Goal: Information Seeking & Learning: Learn about a topic

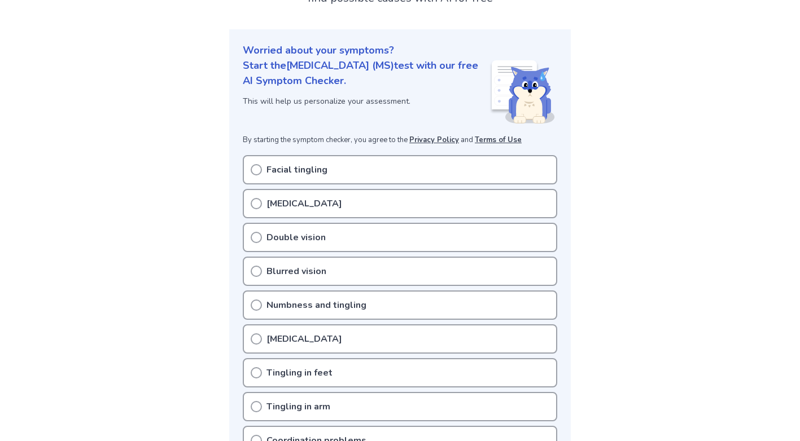
scroll to position [113, 0]
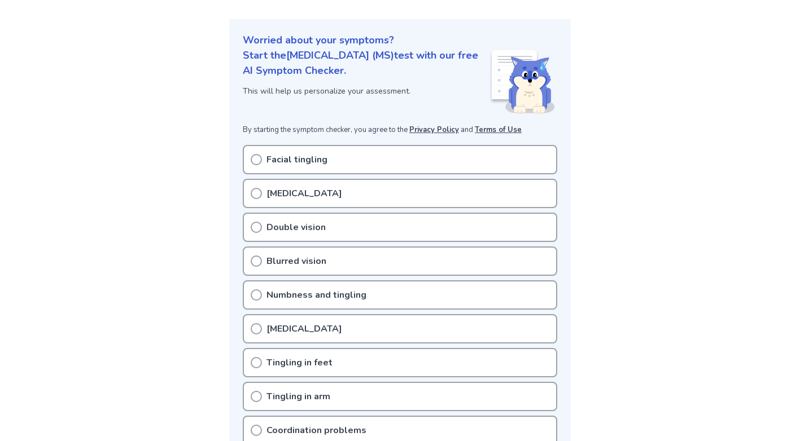
click at [252, 154] on icon at bounding box center [256, 159] width 11 height 11
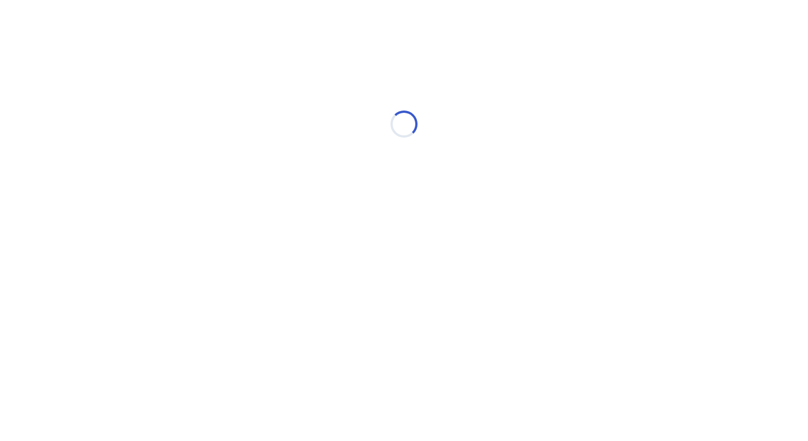
click at [257, 195] on div "Loading..." at bounding box center [404, 124] width 320 height 226
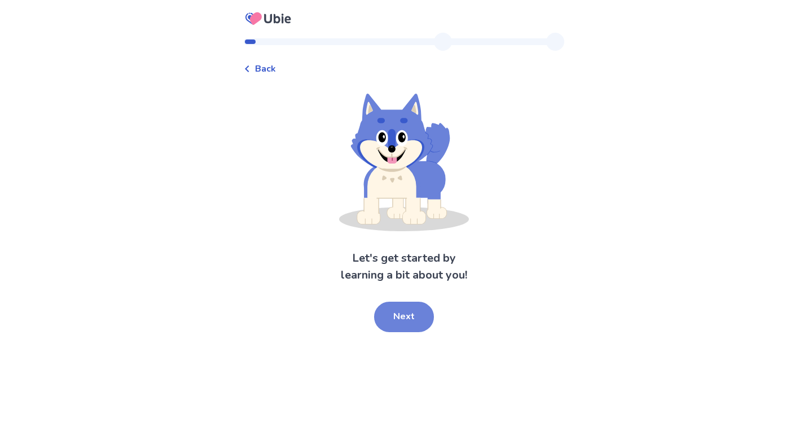
click at [394, 310] on button "Next" at bounding box center [404, 317] width 60 height 30
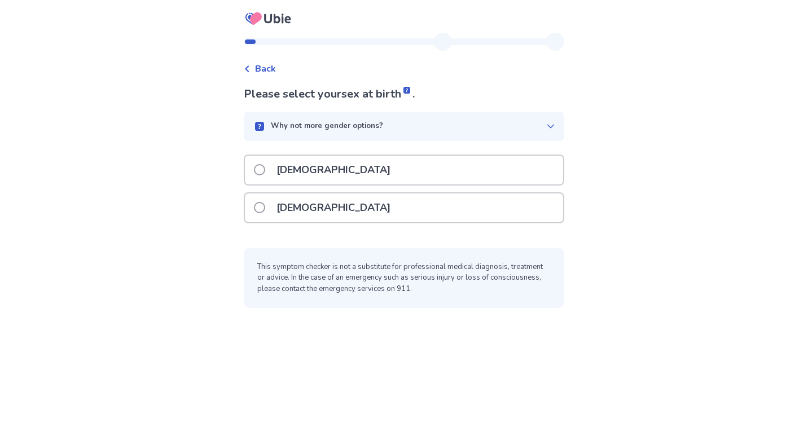
click at [265, 205] on span at bounding box center [259, 207] width 11 height 11
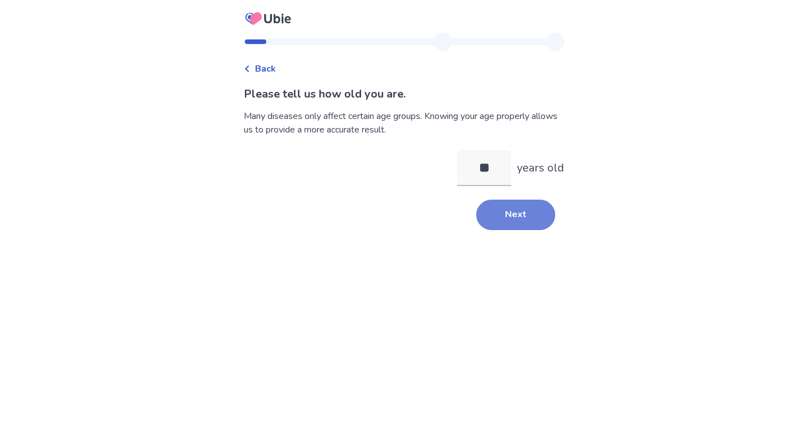
type input "**"
click at [505, 209] on button "Next" at bounding box center [515, 215] width 79 height 30
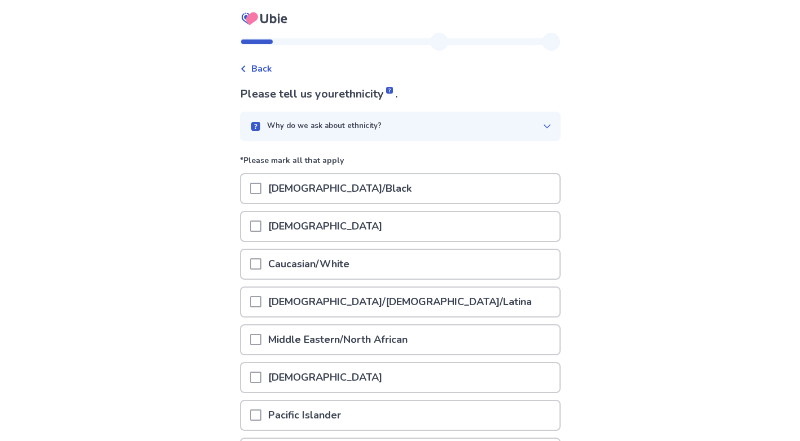
click at [256, 260] on div "Caucasian/White" at bounding box center [400, 264] width 318 height 29
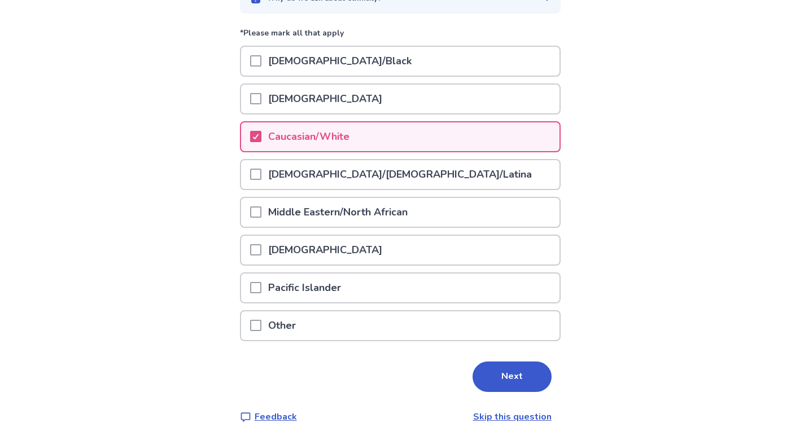
scroll to position [128, 0]
click at [510, 369] on button "Next" at bounding box center [511, 376] width 79 height 30
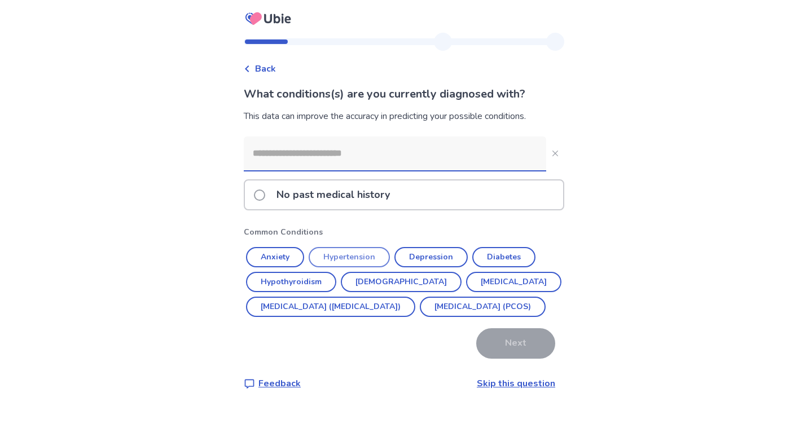
click at [371, 255] on button "Hypertension" at bounding box center [349, 257] width 81 height 20
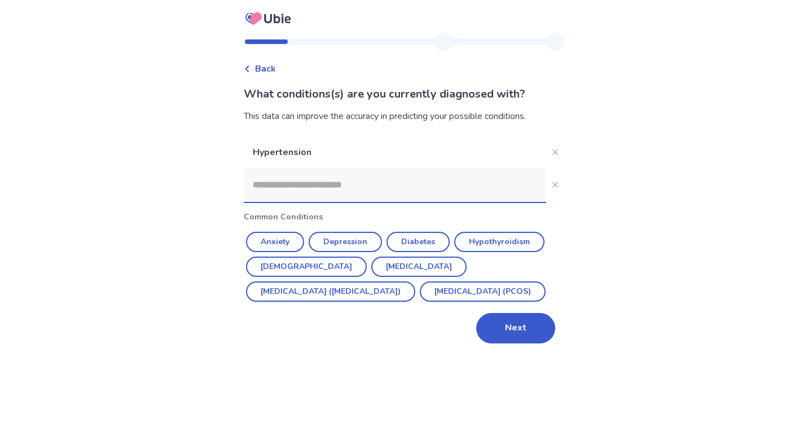
click at [365, 230] on div "[MEDICAL_DATA] Common Conditions Anxiety [MEDICAL_DATA] [MEDICAL_DATA] [MEDICAL…" at bounding box center [404, 240] width 320 height 207
click at [366, 240] on button "Depression" at bounding box center [345, 242] width 73 height 20
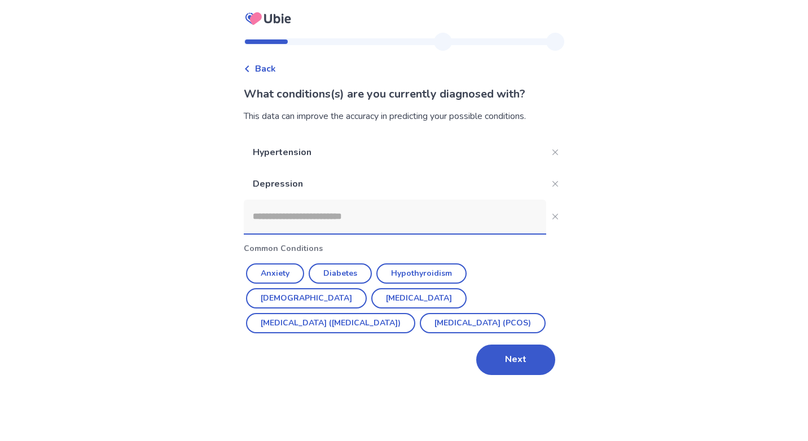
click at [367, 288] on button "[DEMOGRAPHIC_DATA]" at bounding box center [306, 298] width 121 height 20
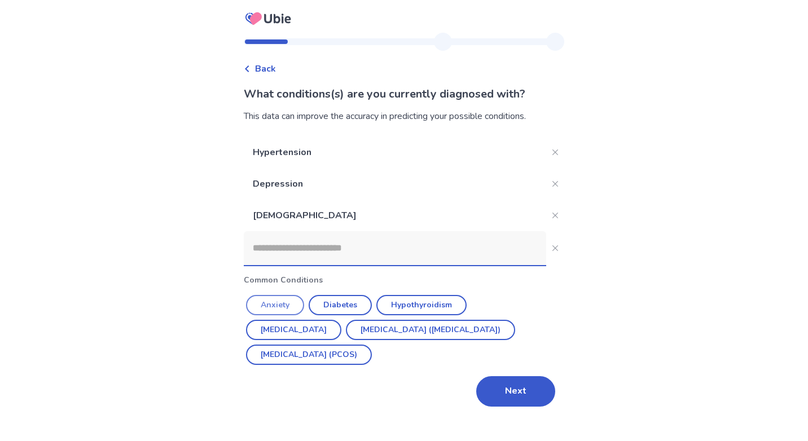
click at [299, 302] on button "Anxiety" at bounding box center [275, 305] width 58 height 20
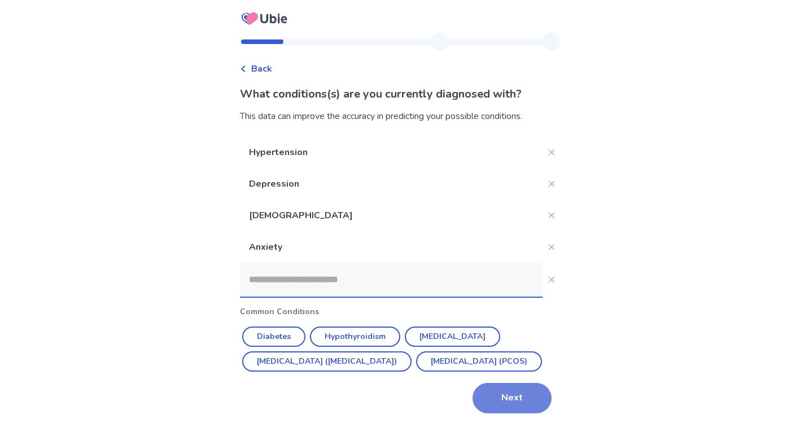
click at [506, 414] on button "Next" at bounding box center [511, 398] width 79 height 30
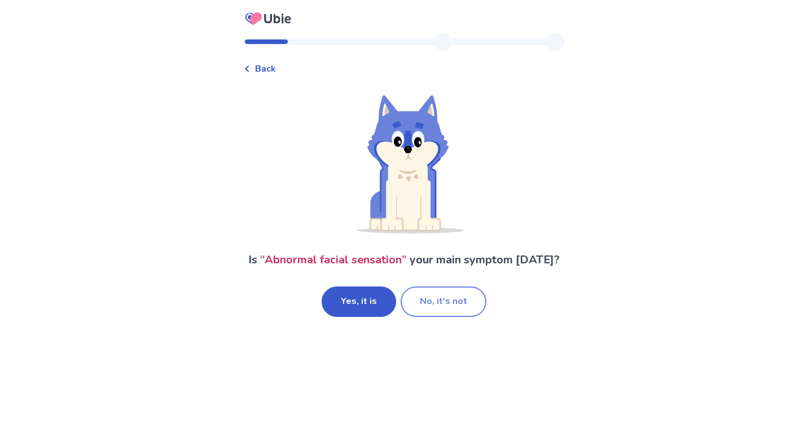
click at [434, 299] on button "No, it's not" at bounding box center [444, 302] width 86 height 30
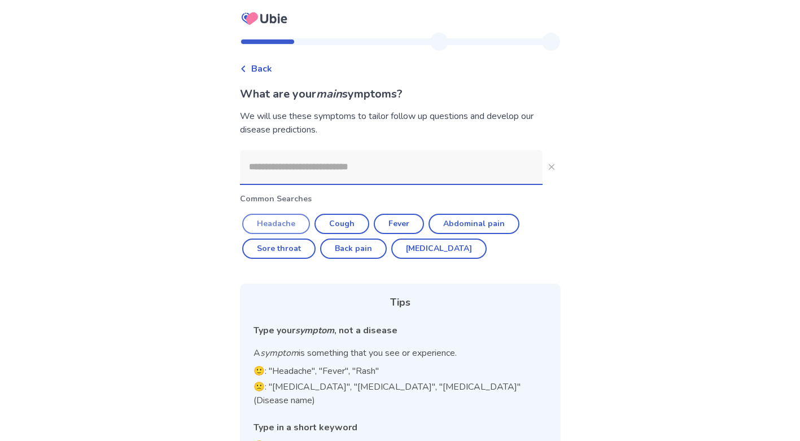
click at [291, 222] on button "Headache" at bounding box center [276, 224] width 68 height 20
type input "********"
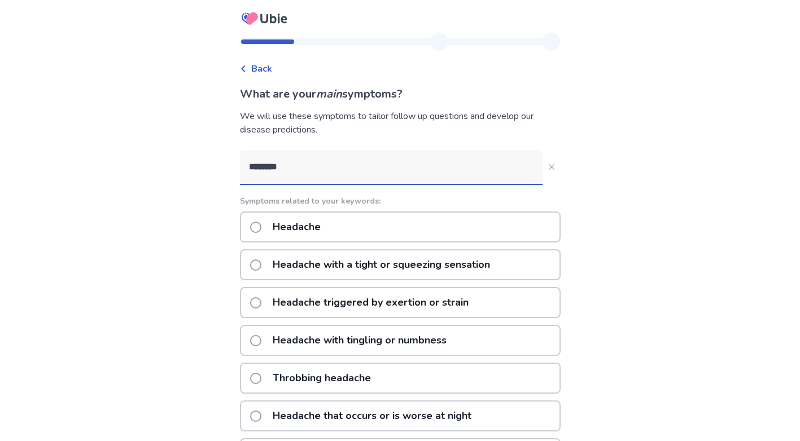
click at [254, 340] on div "Headache with tingling or numbness" at bounding box center [400, 340] width 320 height 31
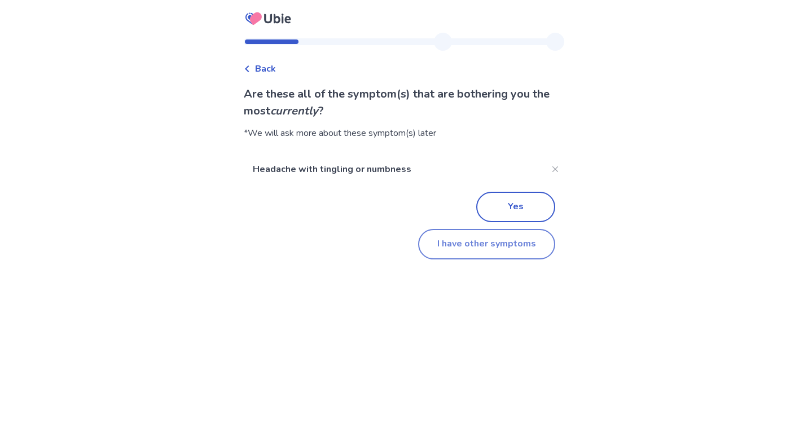
click at [468, 242] on button "I have other symptoms" at bounding box center [486, 244] width 137 height 30
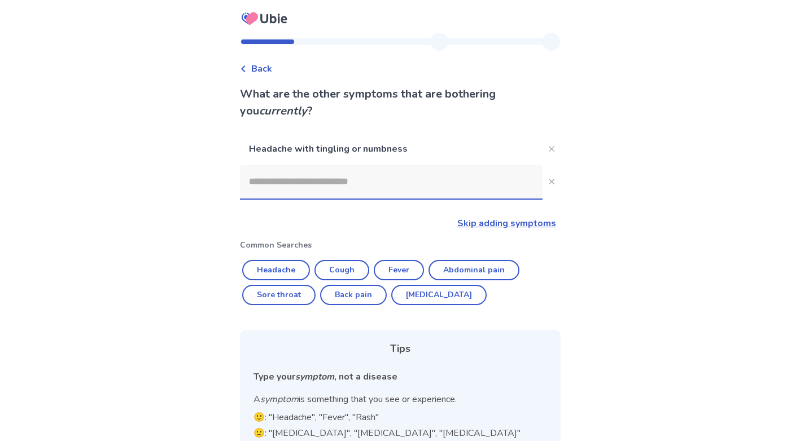
click at [485, 221] on link "Skip adding symptoms" at bounding box center [506, 223] width 99 height 12
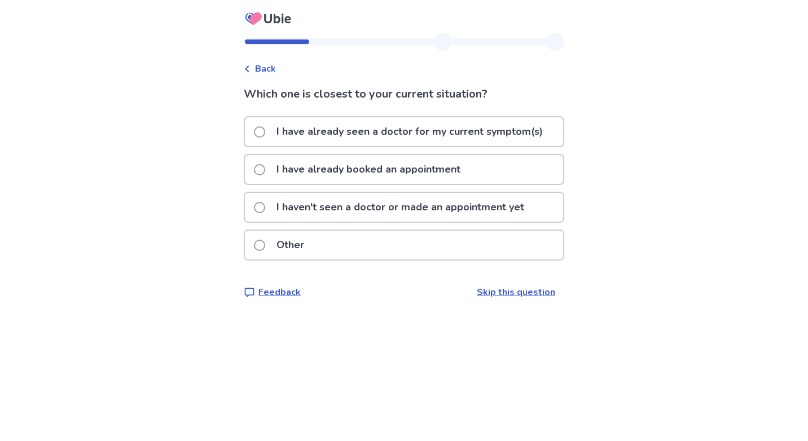
click at [265, 204] on span at bounding box center [259, 207] width 11 height 11
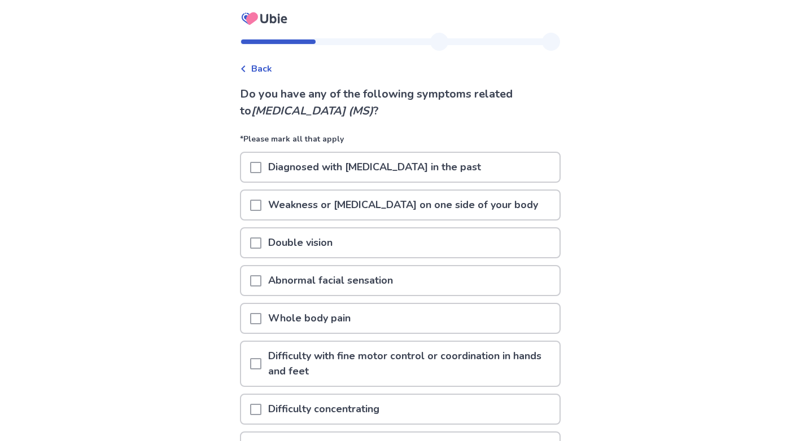
click at [261, 281] on span at bounding box center [255, 280] width 11 height 11
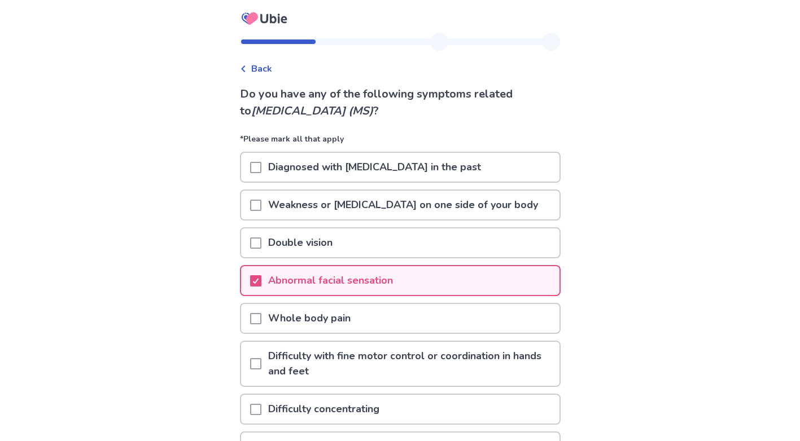
click at [261, 319] on span at bounding box center [255, 318] width 11 height 11
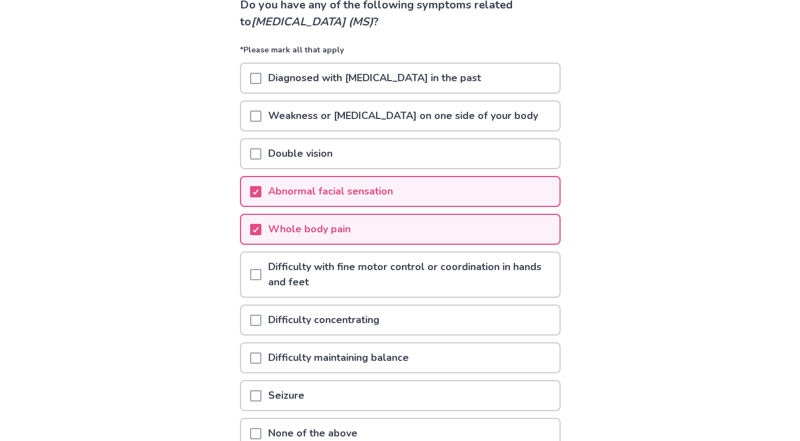
scroll to position [113, 0]
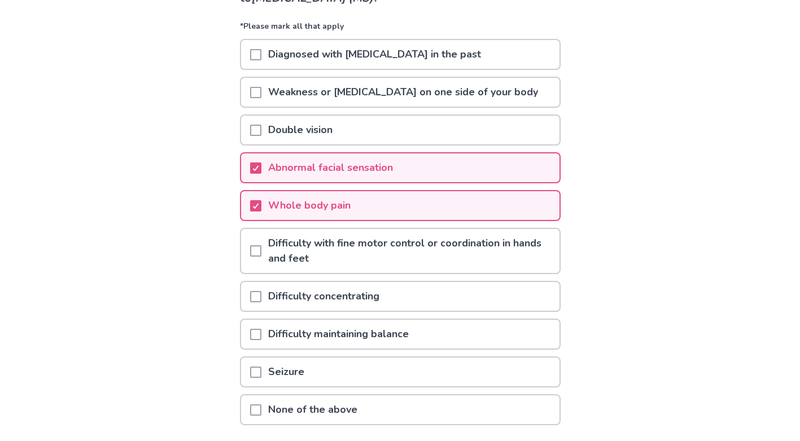
click at [261, 251] on span at bounding box center [255, 250] width 11 height 11
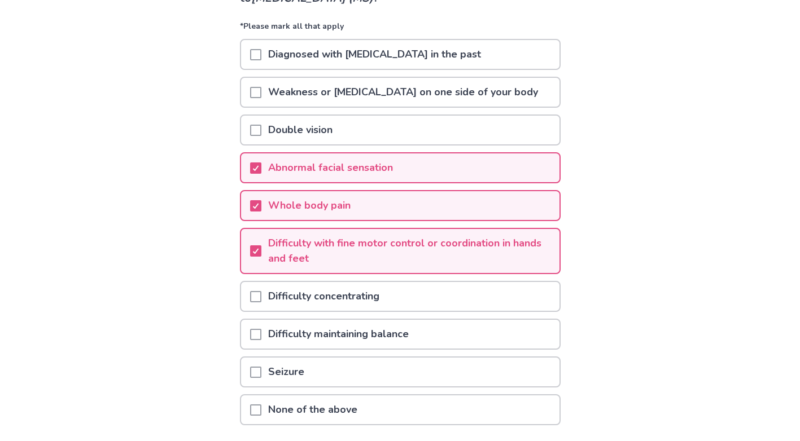
click at [260, 292] on span at bounding box center [255, 296] width 11 height 11
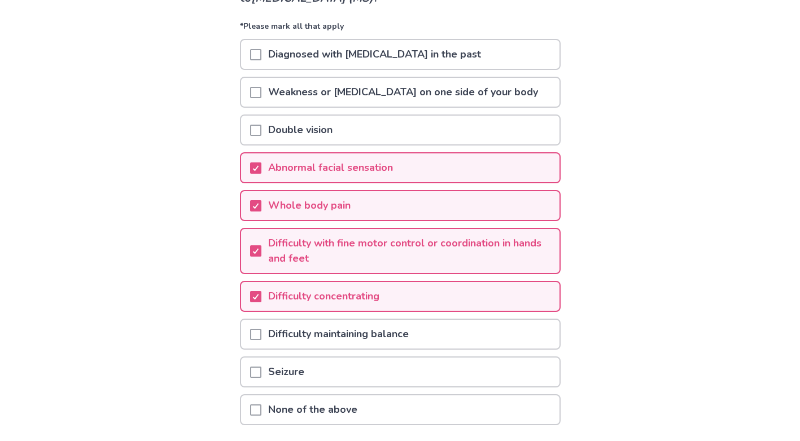
click at [259, 333] on span at bounding box center [255, 334] width 11 height 11
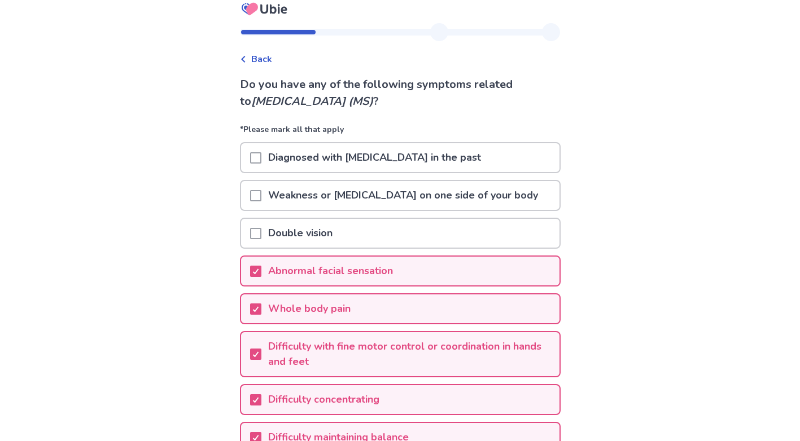
scroll to position [0, 0]
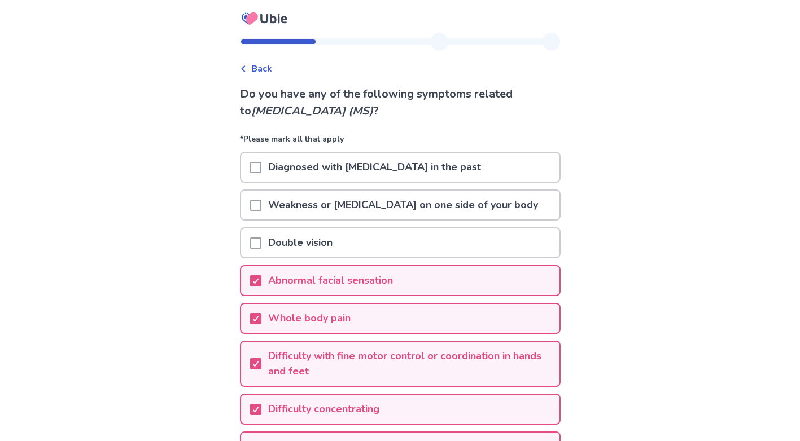
click at [254, 245] on div "Double vision" at bounding box center [400, 243] width 318 height 29
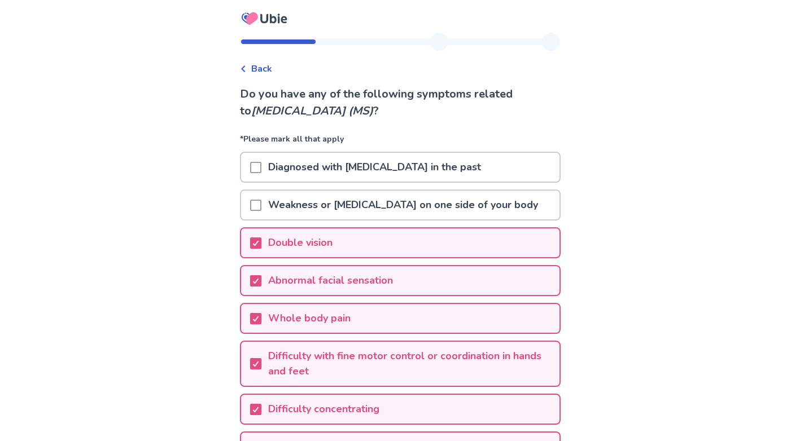
click at [260, 201] on span at bounding box center [255, 205] width 11 height 11
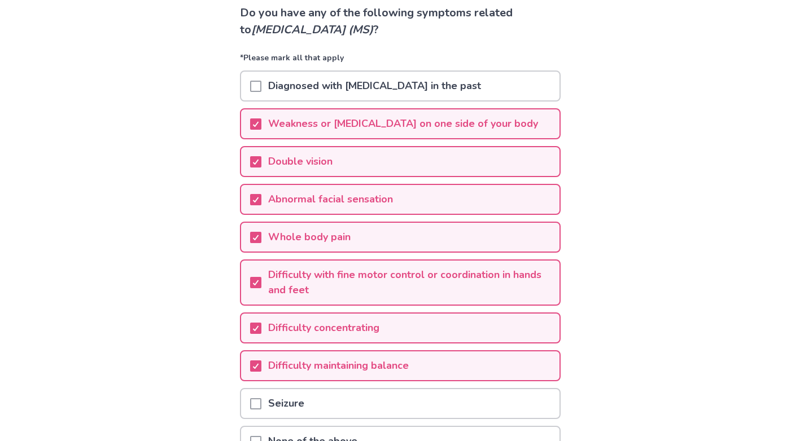
scroll to position [197, 0]
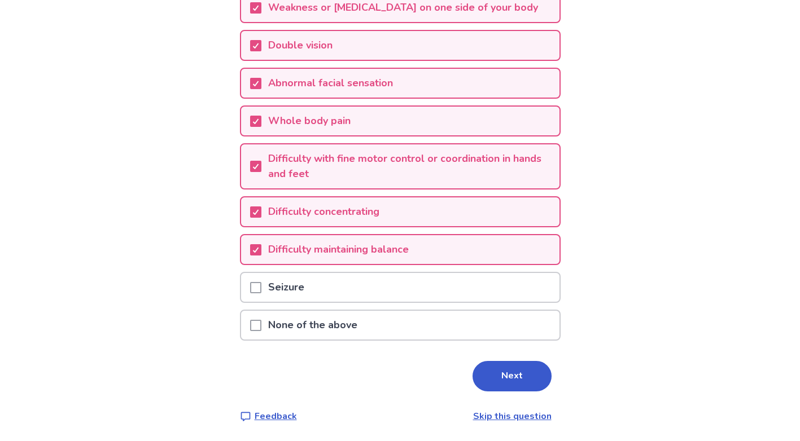
click at [257, 283] on span at bounding box center [255, 287] width 11 height 11
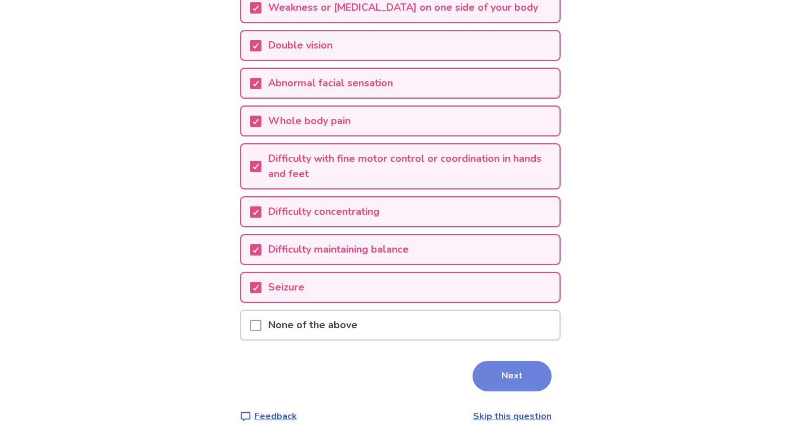
click at [514, 377] on button "Next" at bounding box center [511, 376] width 79 height 30
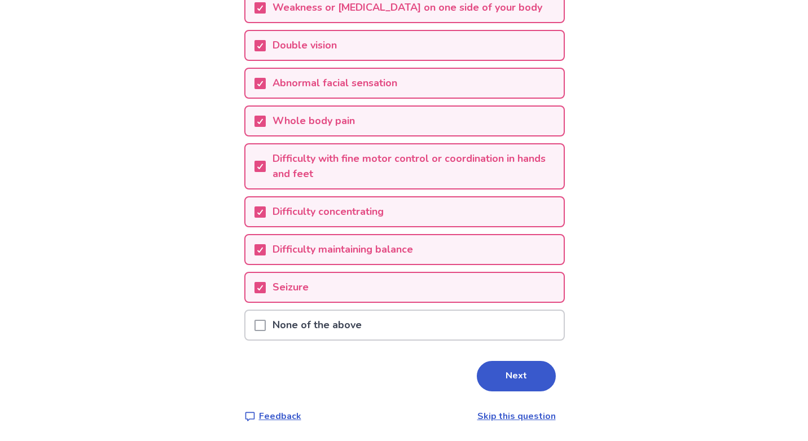
scroll to position [0, 0]
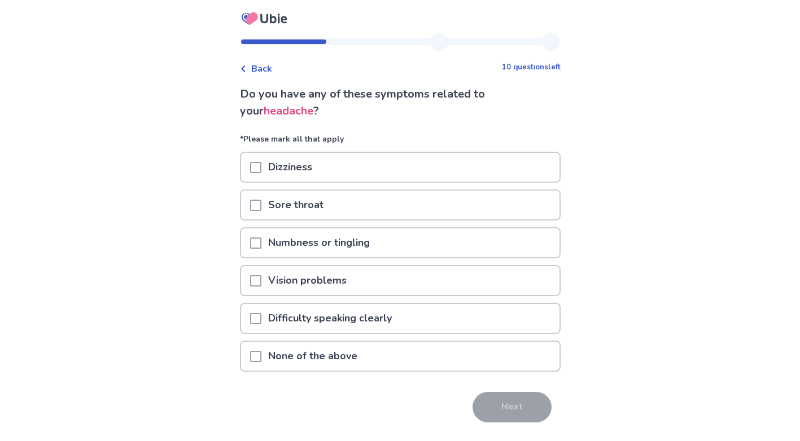
click at [331, 243] on p "Numbness or tingling" at bounding box center [318, 243] width 115 height 29
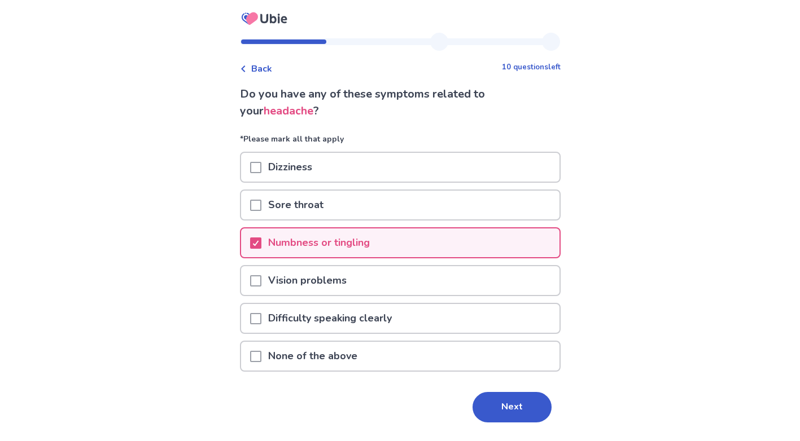
click at [308, 282] on p "Vision problems" at bounding box center [307, 280] width 92 height 29
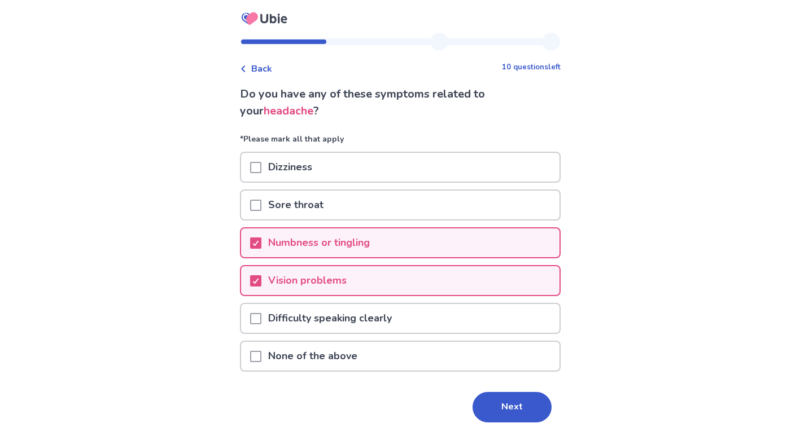
click at [291, 323] on p "Difficulty speaking clearly" at bounding box center [329, 318] width 137 height 29
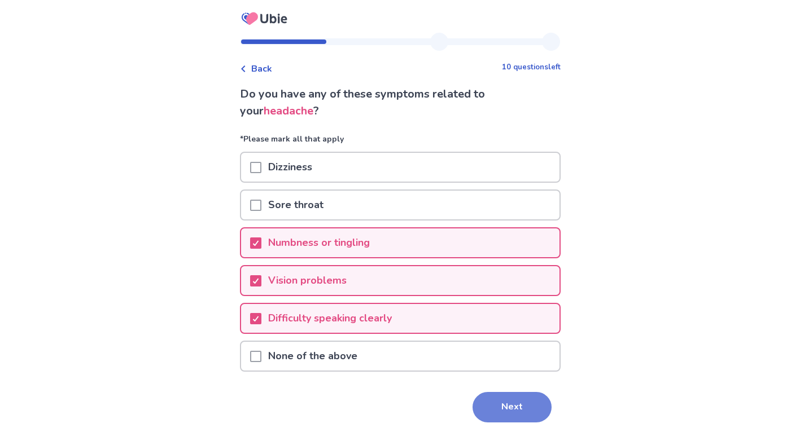
click at [521, 414] on button "Next" at bounding box center [511, 407] width 79 height 30
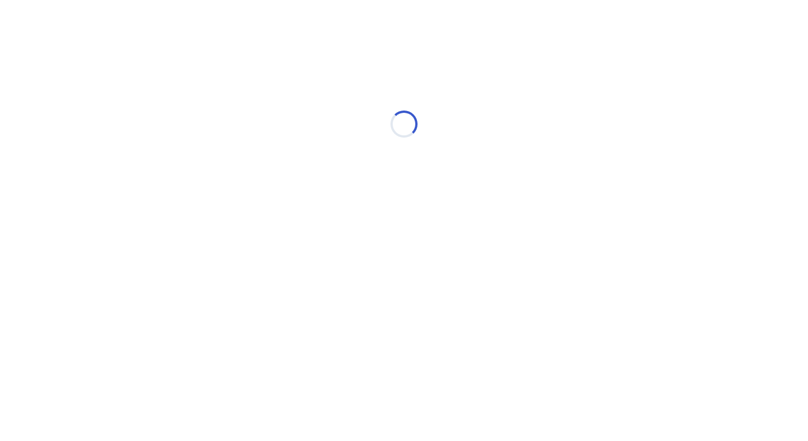
select select "*"
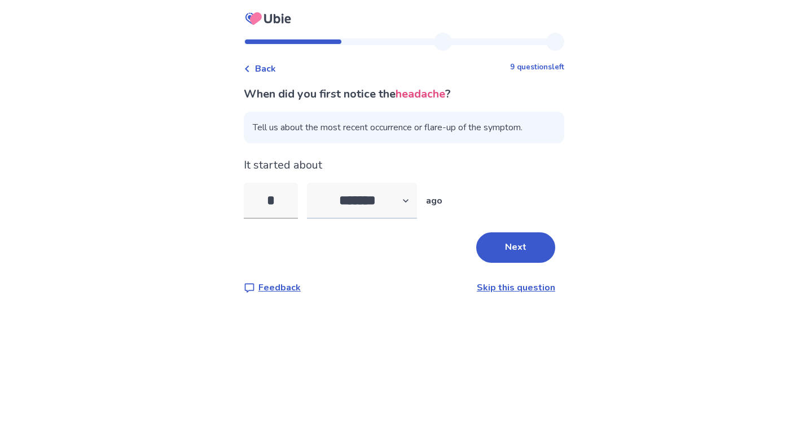
type input "*"
click at [345, 203] on select "******* ****** ******* ******** *******" at bounding box center [362, 201] width 110 height 36
select select "*"
click at [314, 183] on select "******* ****** ******* ******** *******" at bounding box center [362, 201] width 110 height 36
click at [513, 243] on button "Next" at bounding box center [515, 247] width 79 height 30
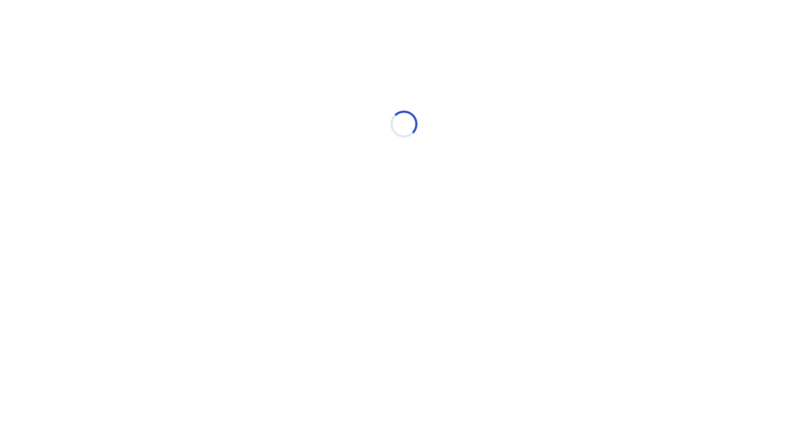
select select "*"
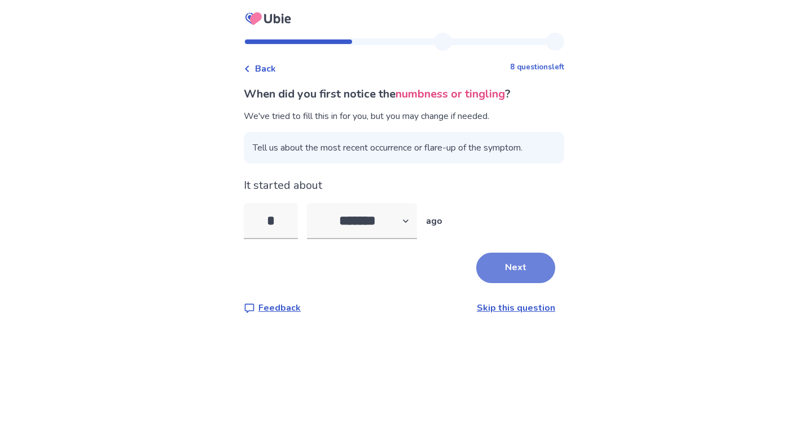
click at [506, 264] on button "Next" at bounding box center [515, 268] width 79 height 30
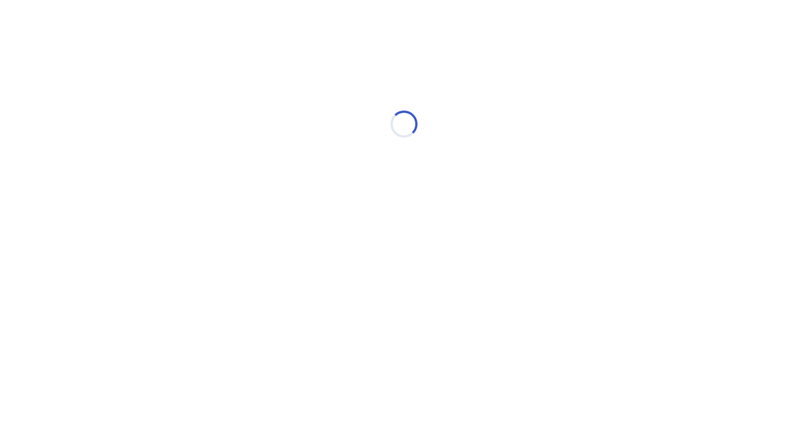
select select "*"
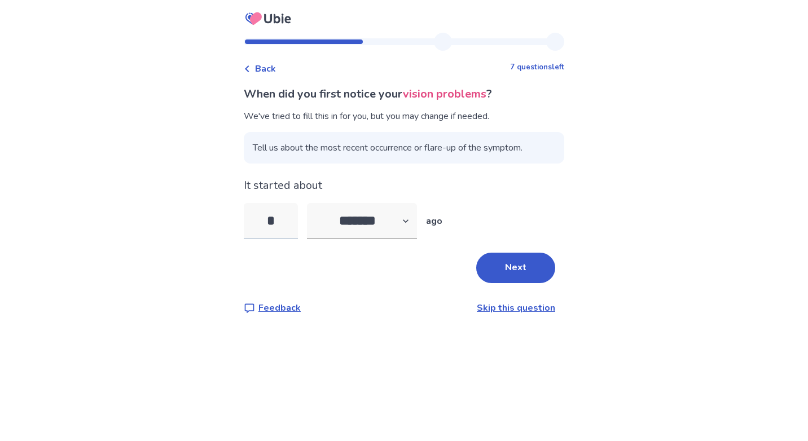
click at [282, 219] on input "*" at bounding box center [271, 221] width 54 height 36
type input "*"
click at [351, 222] on select "******* ****** ******* ******** *******" at bounding box center [362, 221] width 110 height 36
select select "*"
click at [314, 203] on select "******* ****** ******* ******** *******" at bounding box center [362, 221] width 110 height 36
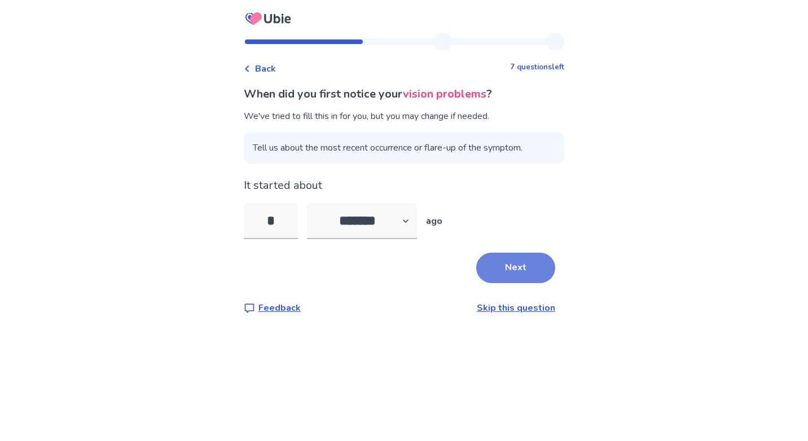
click at [522, 264] on button "Next" at bounding box center [515, 268] width 79 height 30
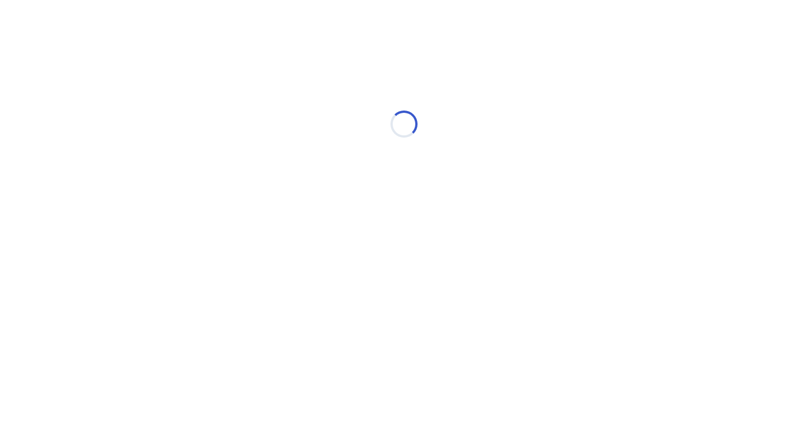
select select "*"
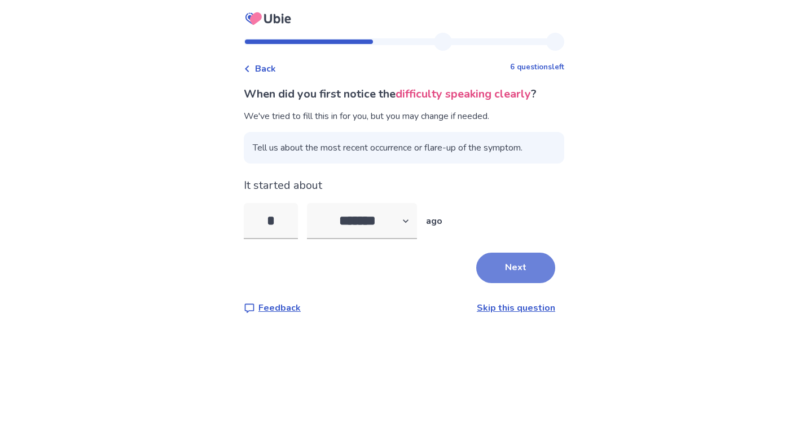
click at [496, 269] on button "Next" at bounding box center [515, 268] width 79 height 30
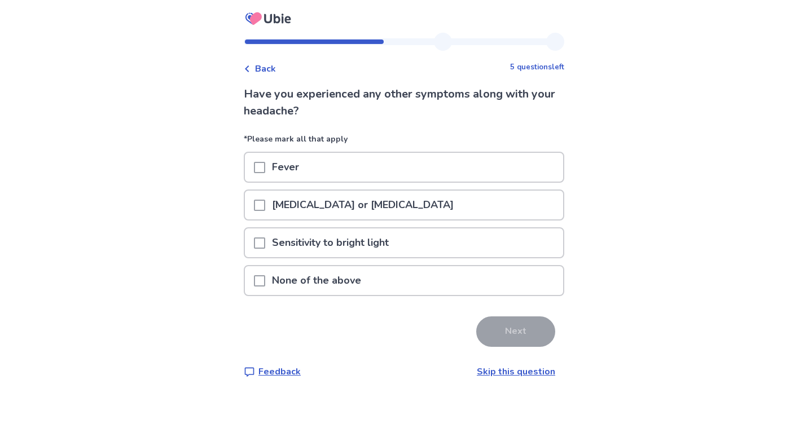
click at [265, 197] on div at bounding box center [259, 205] width 11 height 29
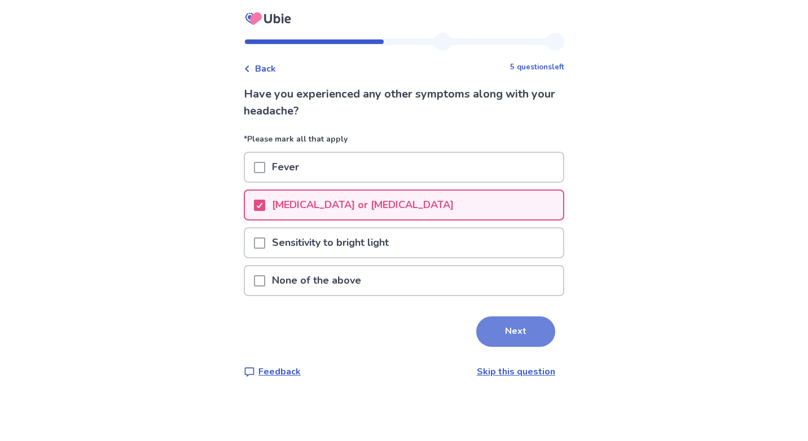
click at [508, 331] on button "Next" at bounding box center [515, 332] width 79 height 30
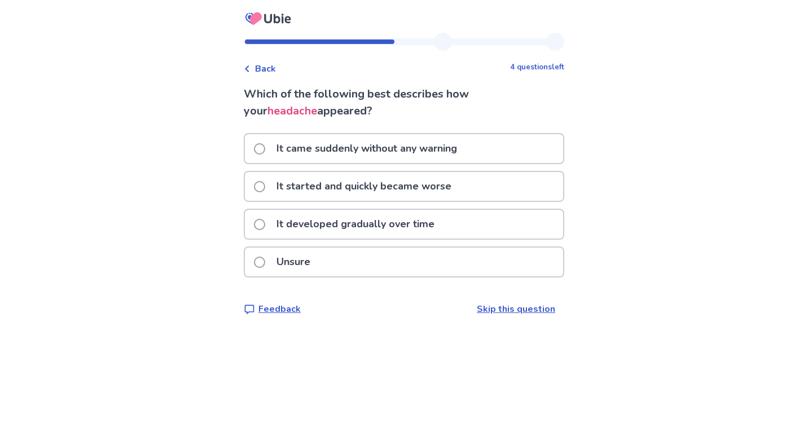
click at [265, 186] on span at bounding box center [259, 186] width 11 height 11
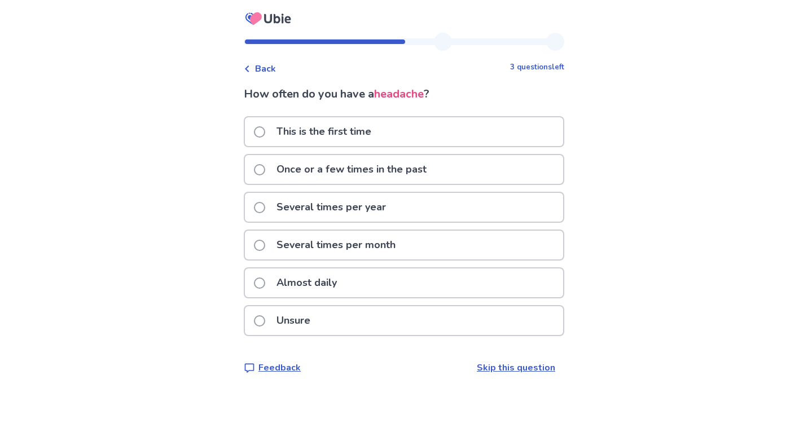
click at [265, 281] on span at bounding box center [259, 283] width 11 height 11
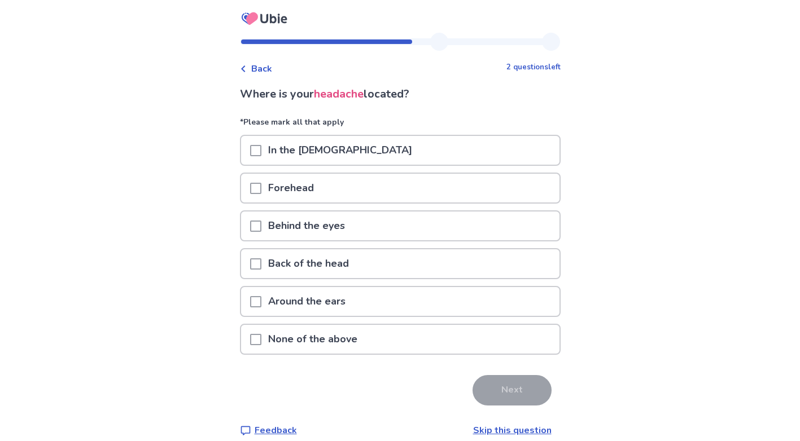
click at [261, 225] on span at bounding box center [255, 226] width 11 height 11
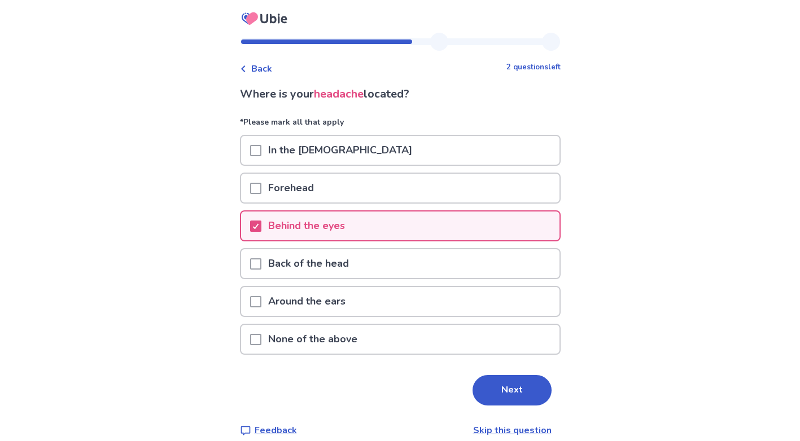
click at [261, 185] on span at bounding box center [255, 188] width 11 height 11
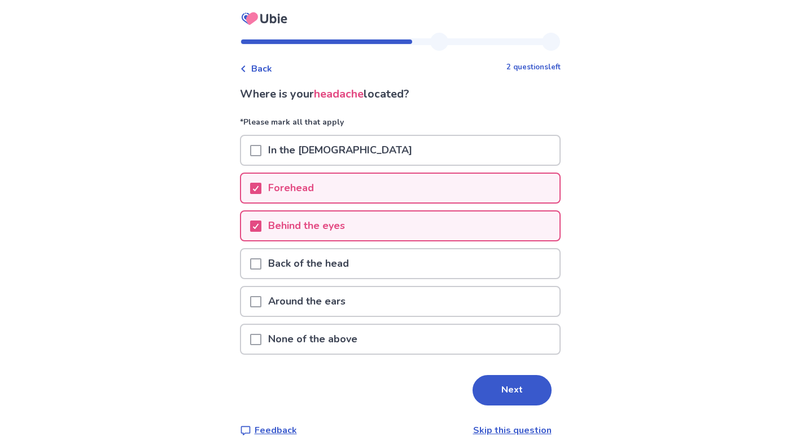
click at [261, 263] on span at bounding box center [255, 263] width 11 height 11
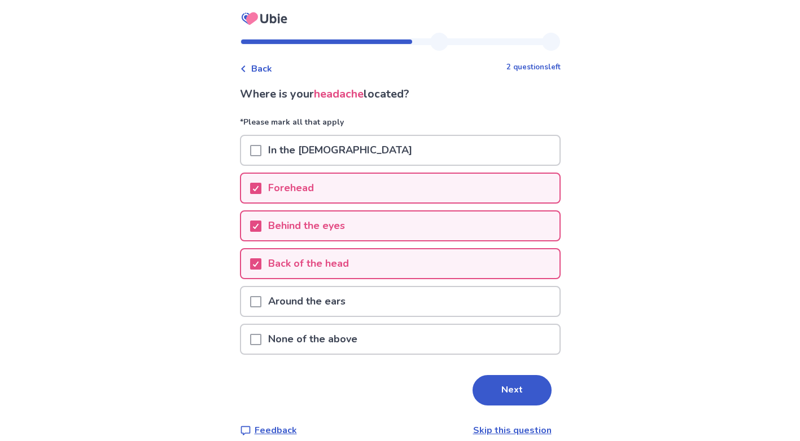
click at [260, 301] on span at bounding box center [255, 301] width 11 height 11
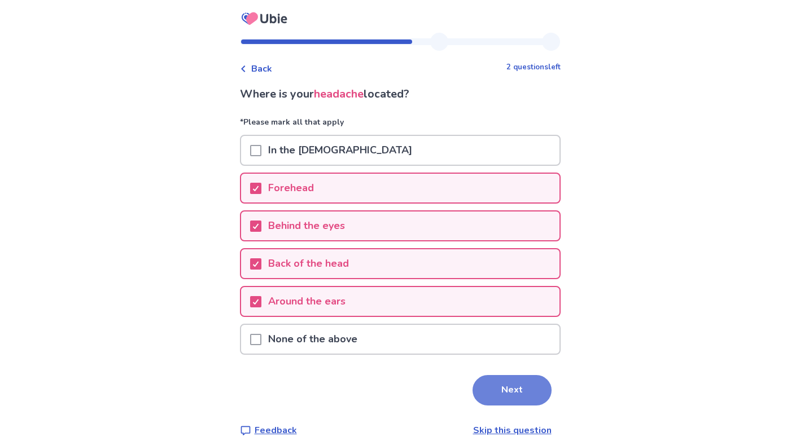
click at [499, 382] on button "Next" at bounding box center [511, 390] width 79 height 30
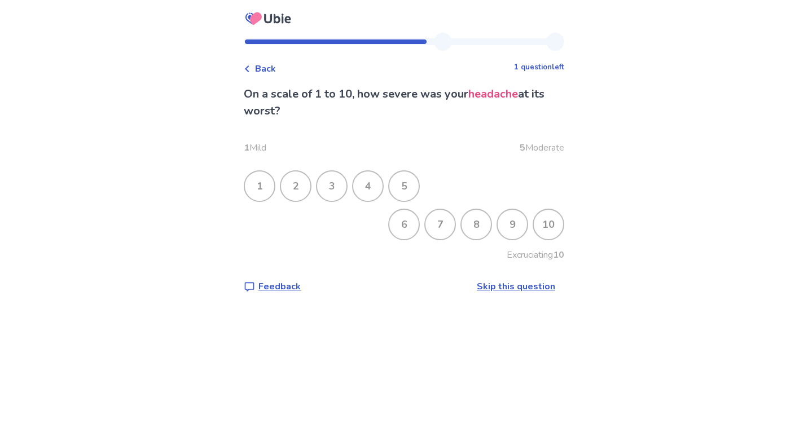
click at [550, 221] on div "10" at bounding box center [548, 224] width 29 height 29
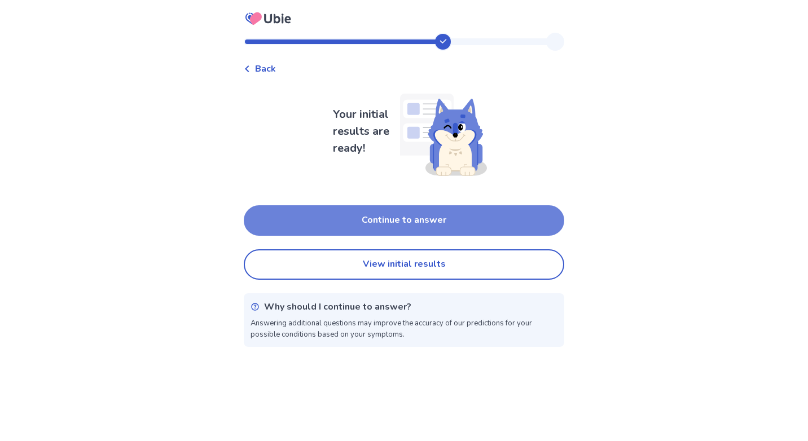
click at [433, 212] on button "Continue to answer" at bounding box center [404, 220] width 320 height 30
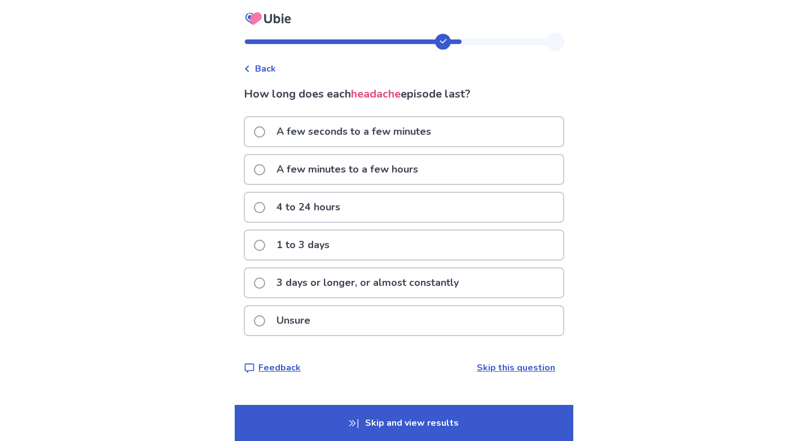
drag, startPoint x: 266, startPoint y: 319, endPoint x: 274, endPoint y: 320, distance: 8.5
click at [265, 320] on span at bounding box center [259, 320] width 11 height 11
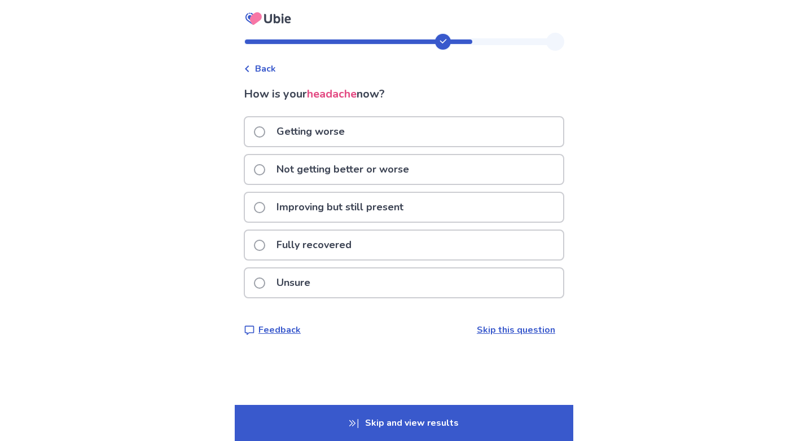
click at [265, 168] on span at bounding box center [259, 169] width 11 height 11
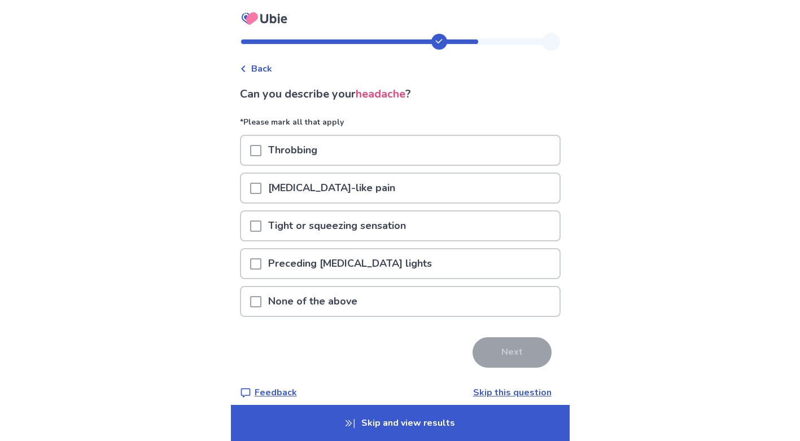
click at [267, 65] on span "Back" at bounding box center [261, 69] width 21 height 14
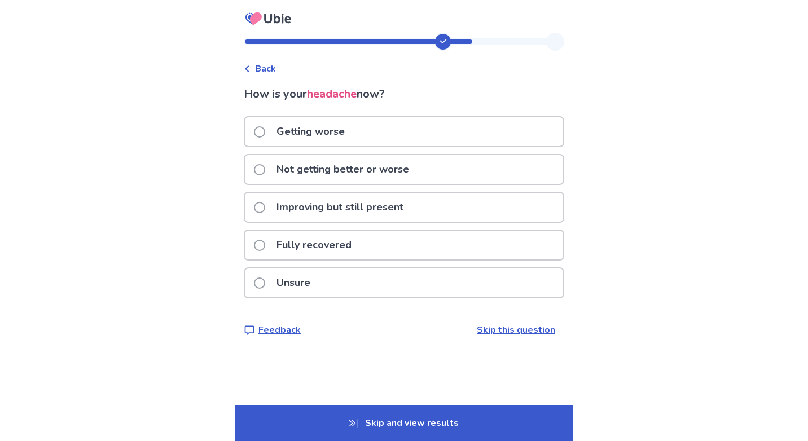
click at [265, 130] on span at bounding box center [259, 131] width 11 height 11
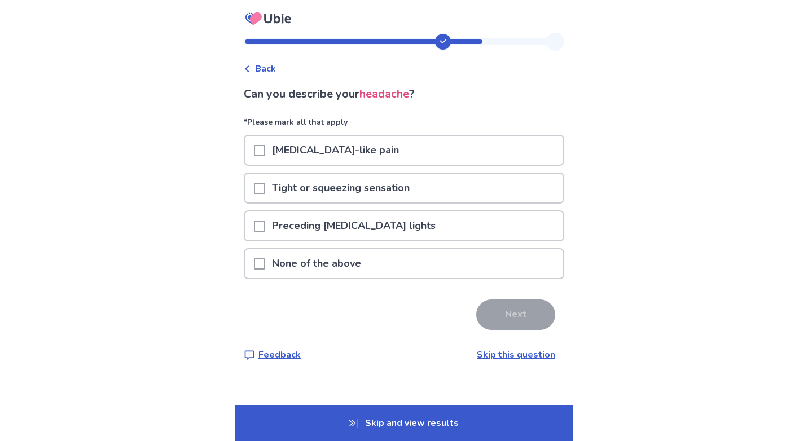
click at [265, 150] on span at bounding box center [259, 150] width 11 height 11
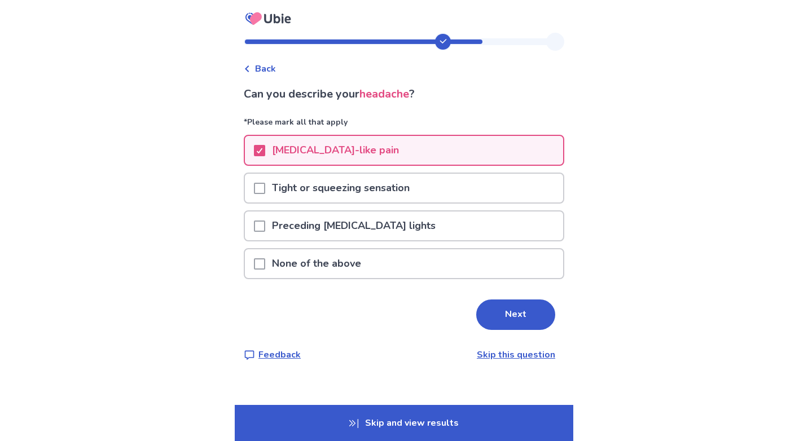
click at [265, 225] on span at bounding box center [259, 226] width 11 height 11
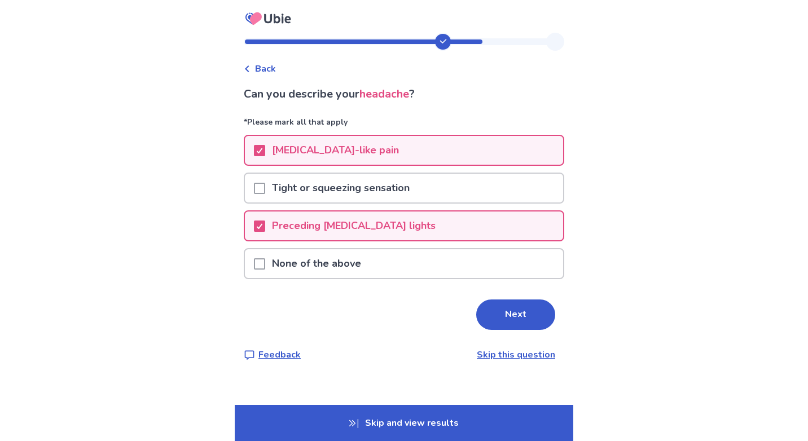
click at [262, 184] on span at bounding box center [259, 188] width 11 height 11
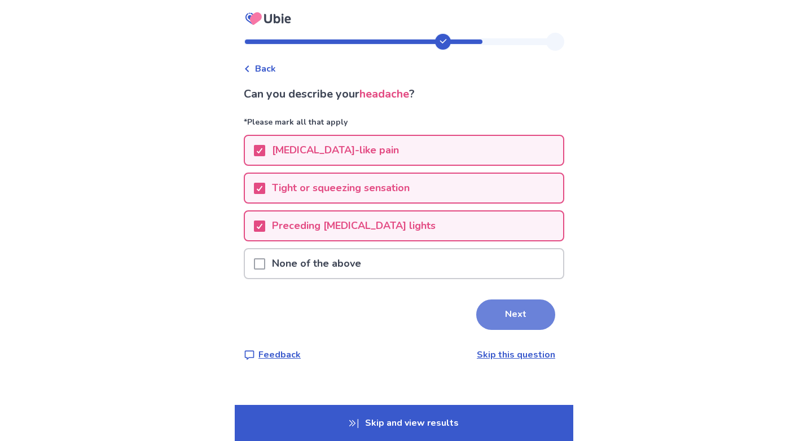
click at [511, 313] on button "Next" at bounding box center [515, 315] width 79 height 30
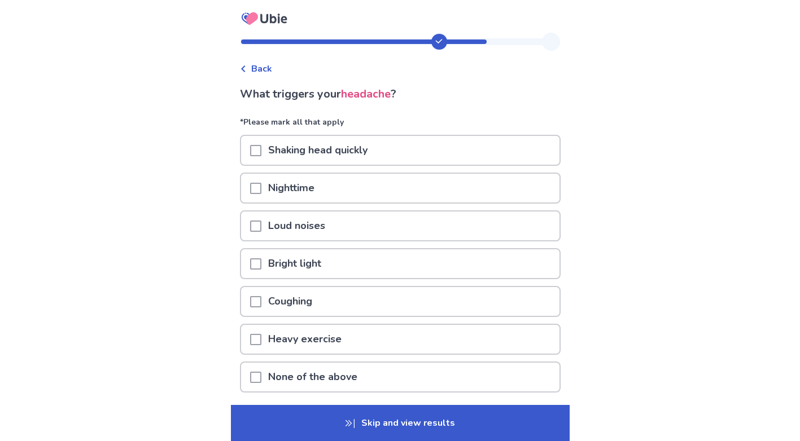
click at [260, 144] on div at bounding box center [255, 150] width 11 height 29
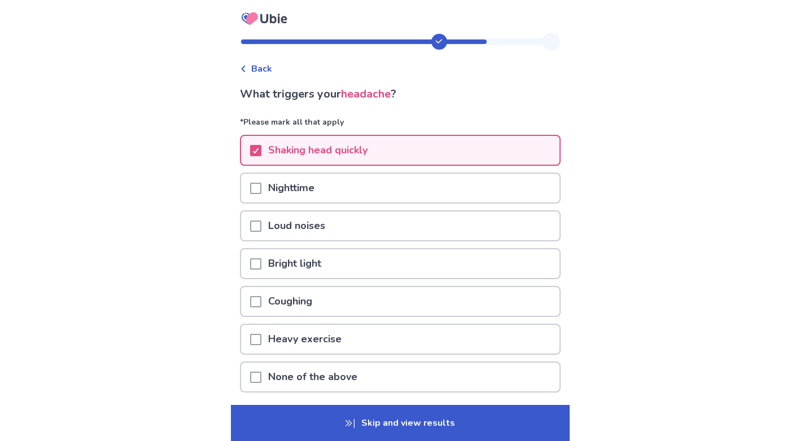
click at [260, 226] on span at bounding box center [255, 226] width 11 height 11
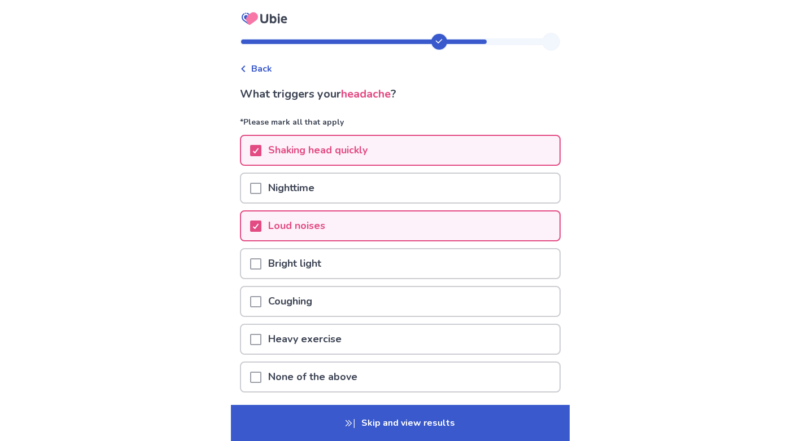
click at [261, 264] on span at bounding box center [255, 263] width 11 height 11
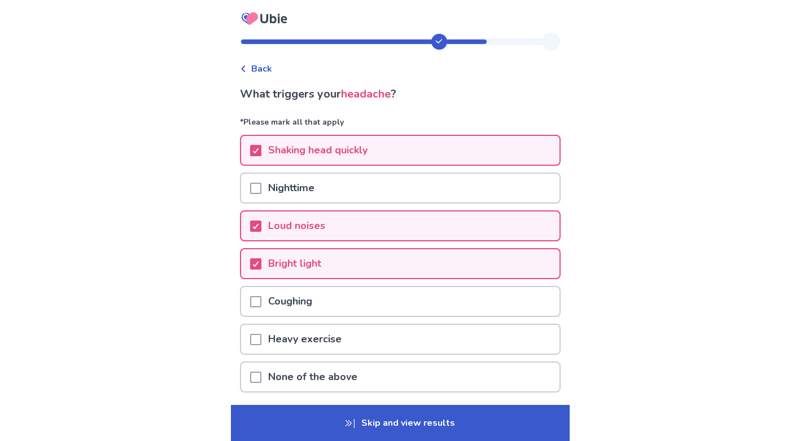
click at [261, 305] on span at bounding box center [255, 301] width 11 height 11
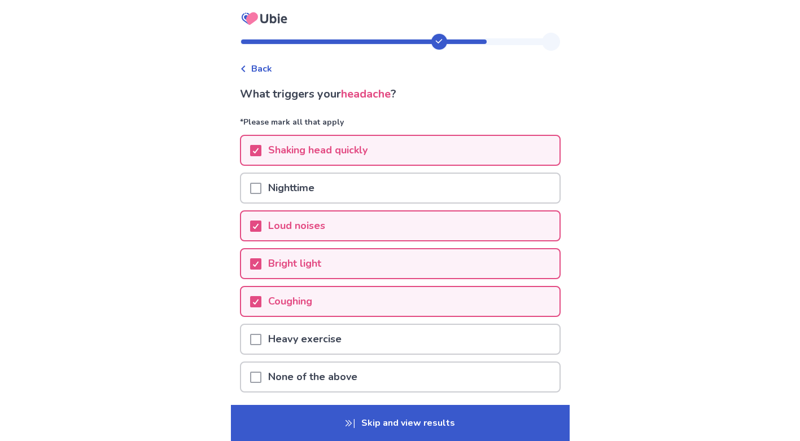
click at [261, 340] on span at bounding box center [255, 339] width 11 height 11
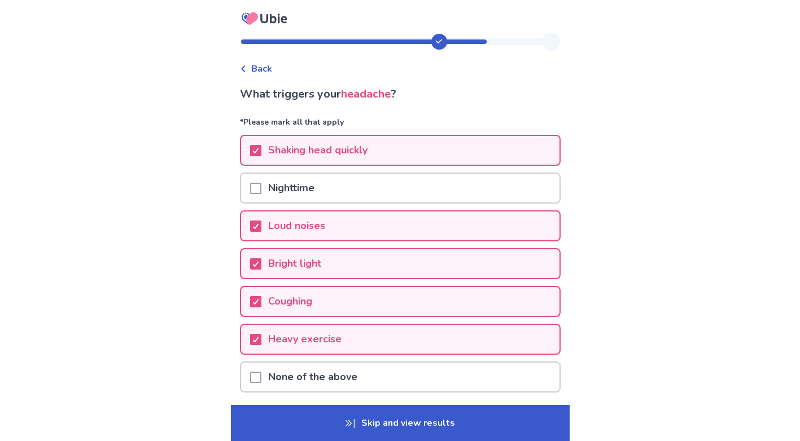
click at [472, 428] on p "Skip and view results" at bounding box center [400, 423] width 339 height 36
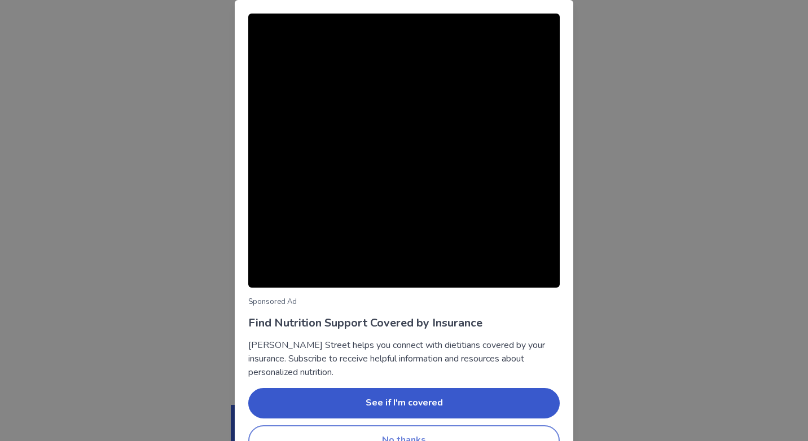
click at [444, 430] on button "No thanks" at bounding box center [403, 440] width 311 height 30
click at [505, 431] on button "No thanks" at bounding box center [403, 440] width 311 height 30
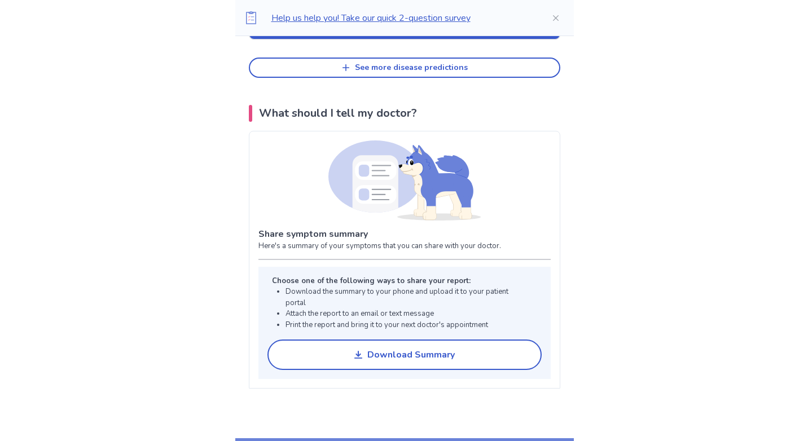
scroll to position [734, 0]
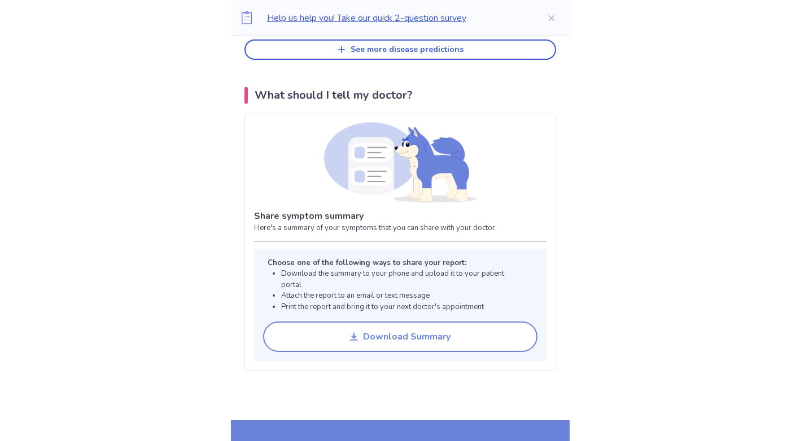
click at [396, 334] on div "Download Summary" at bounding box center [406, 337] width 87 height 11
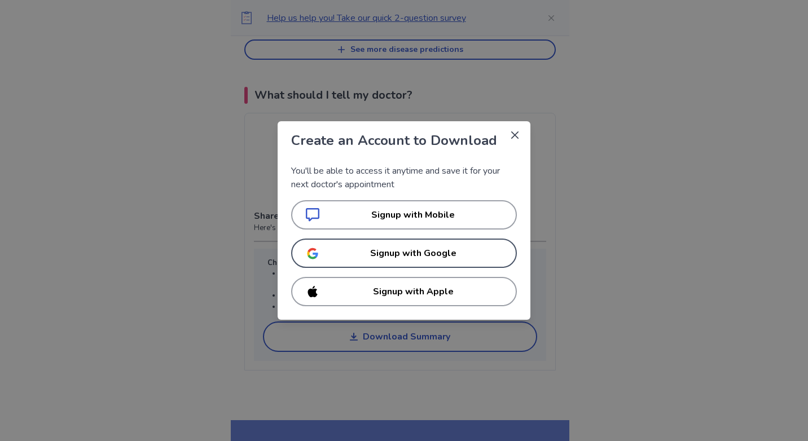
click at [408, 257] on p "Signup with Google" at bounding box center [413, 254] width 178 height 14
